Goal: Task Accomplishment & Management: Use online tool/utility

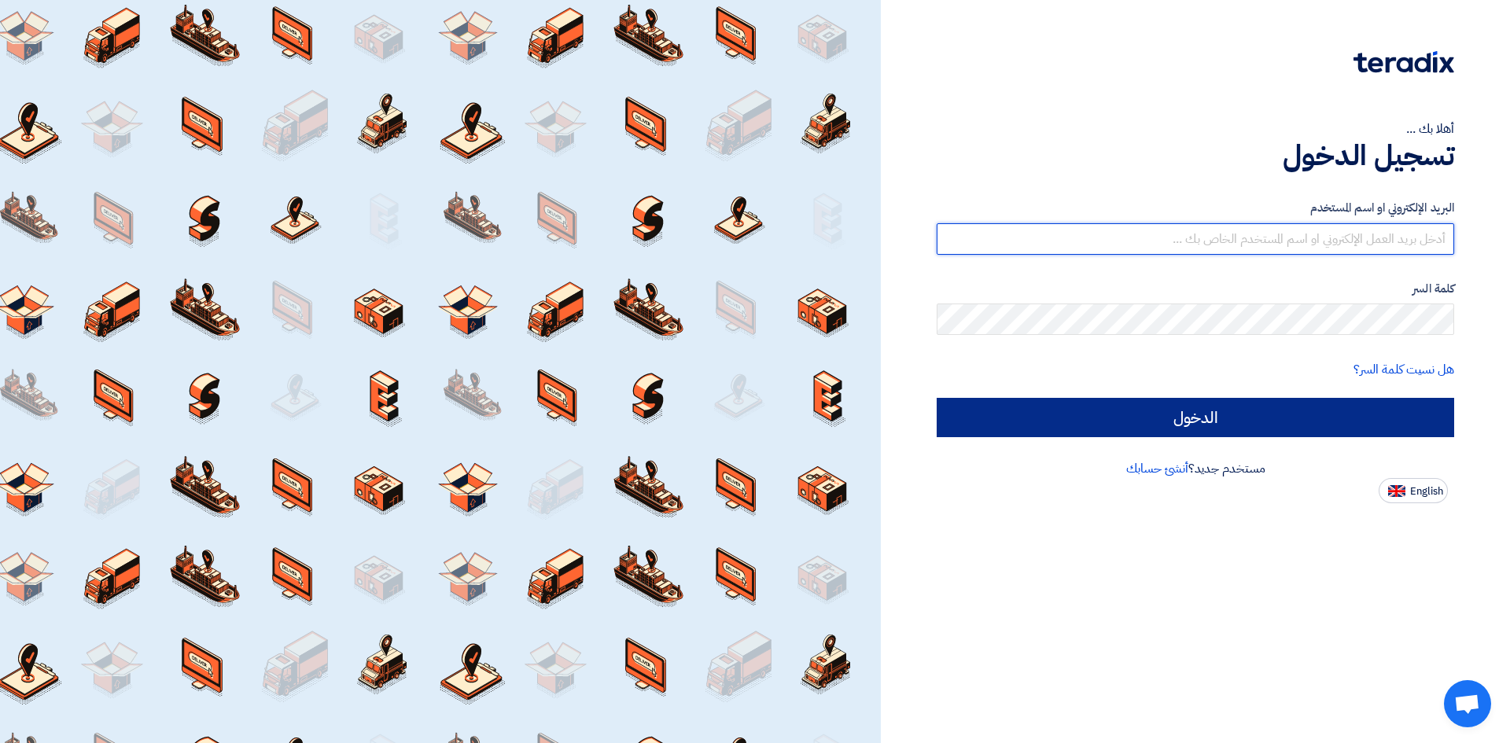
type input "[EMAIL_ADDRESS][DOMAIN_NAME]"
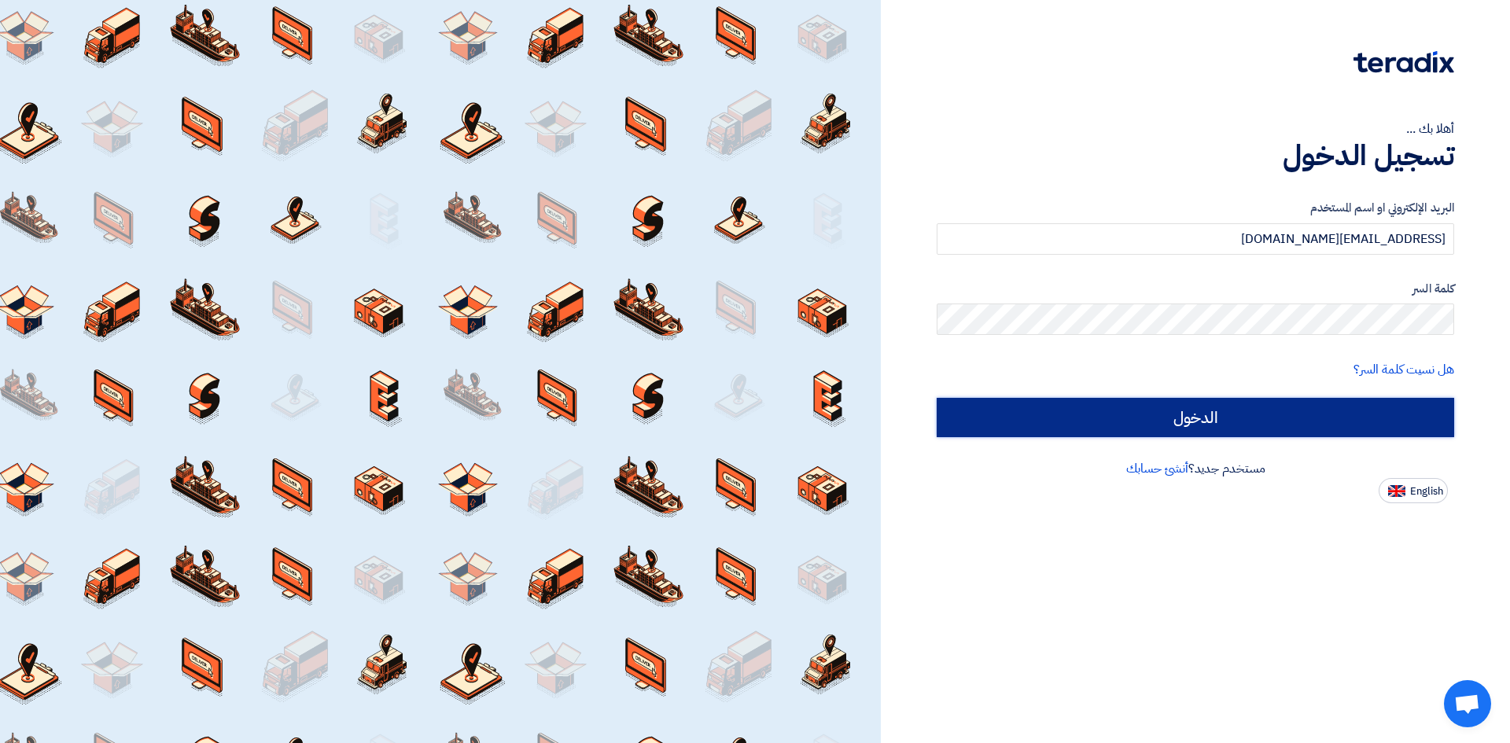
click at [1270, 413] on input "الدخول" at bounding box center [1196, 417] width 518 height 39
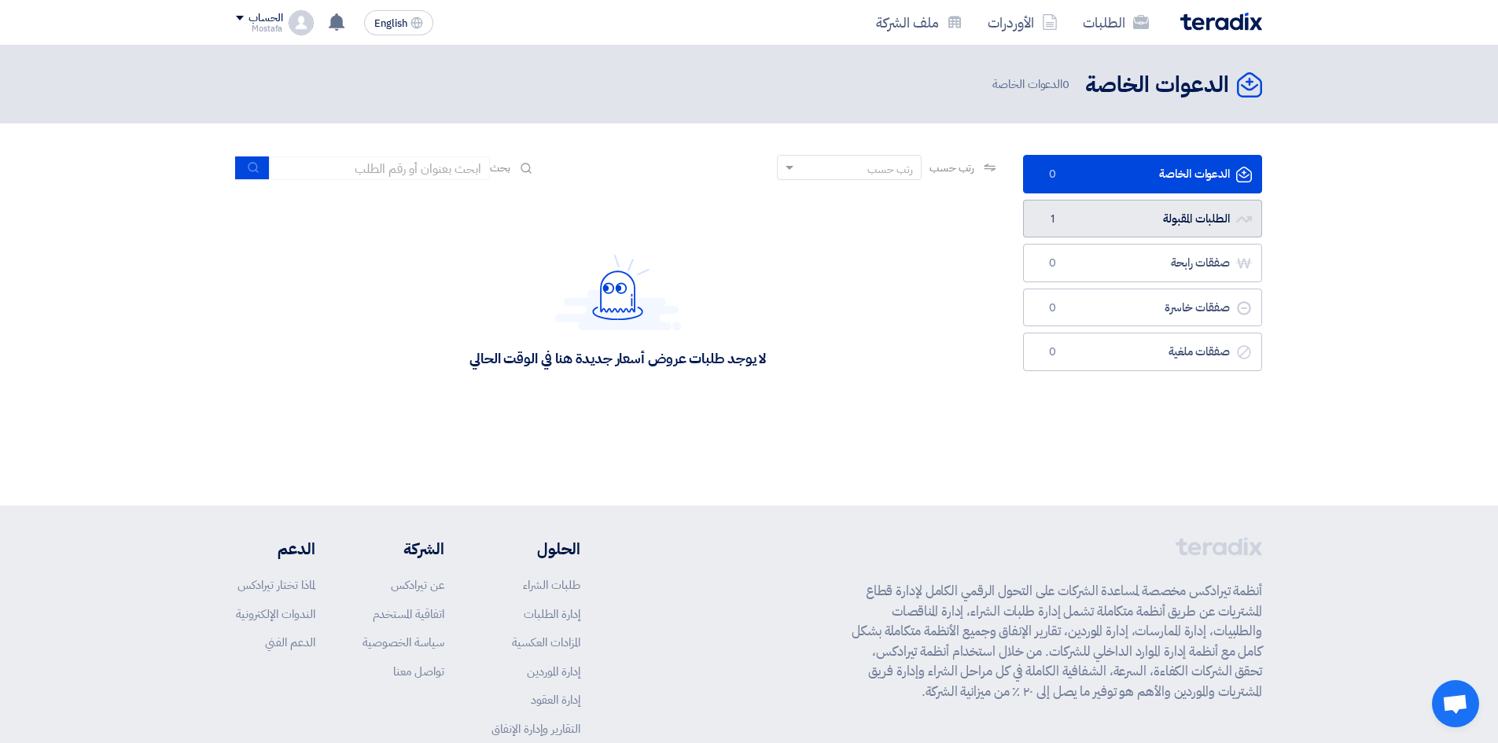
click at [1163, 219] on link "الطلبات المقبولة الطلبات المقبولة 1" at bounding box center [1142, 219] width 239 height 39
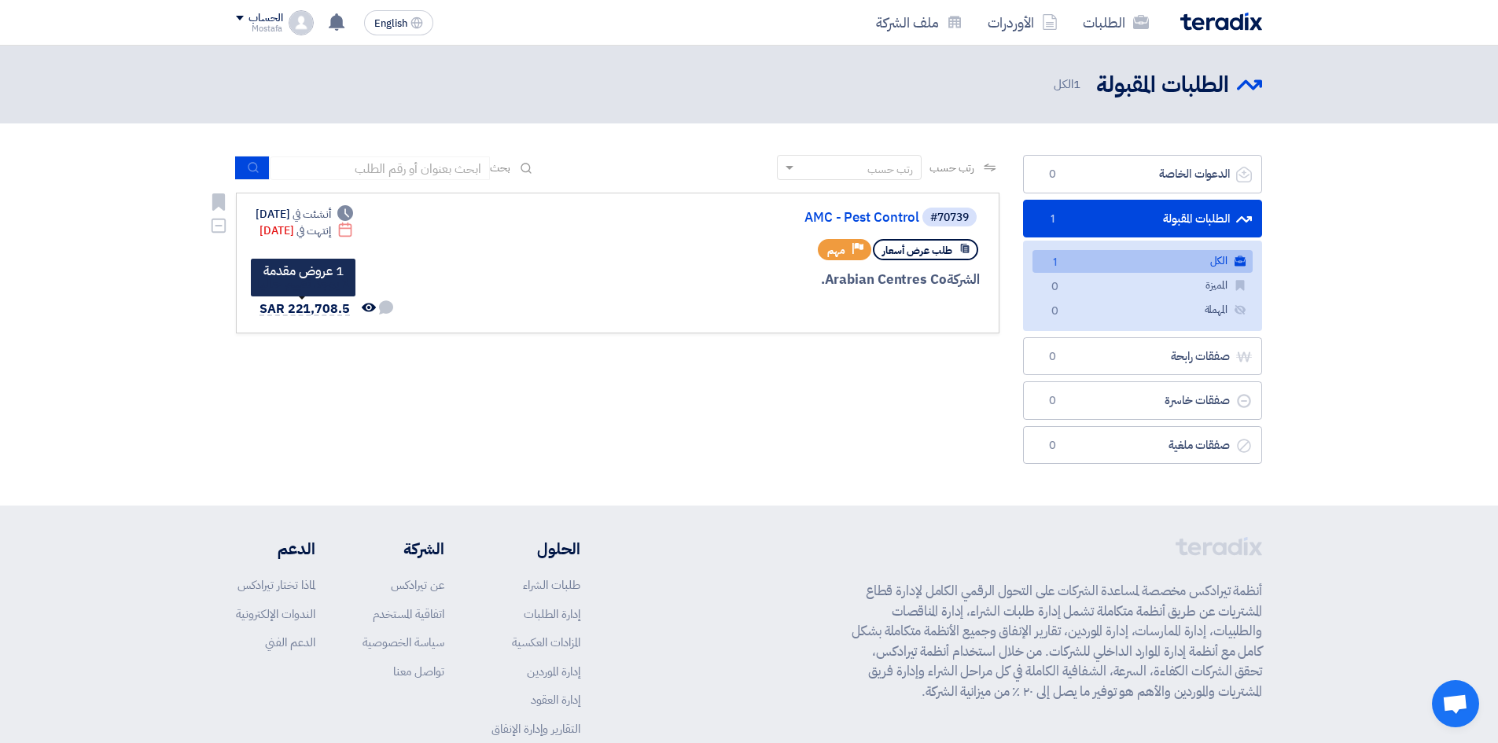
click at [337, 311] on span "SAR 221,708.5" at bounding box center [305, 309] width 90 height 19
click at [294, 311] on span "SAR 221,708.5" at bounding box center [305, 309] width 90 height 19
click at [864, 213] on link "AMC - Pest Control" at bounding box center [762, 218] width 315 height 14
